Goal: Connect with others: Connect with others

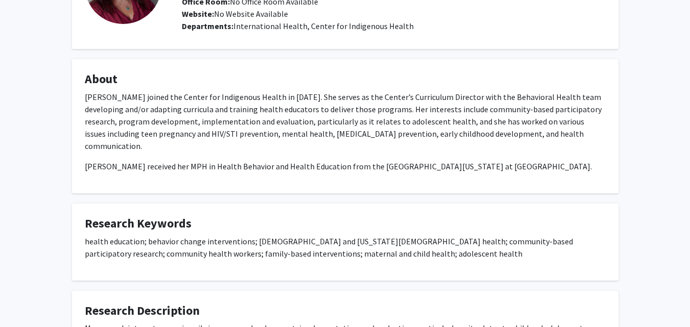
scroll to position [108, 0]
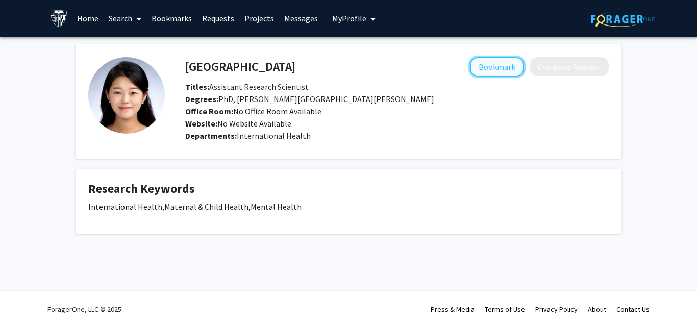
click at [493, 74] on button "Bookmark" at bounding box center [497, 66] width 54 height 19
